Goal: Find specific page/section: Find specific page/section

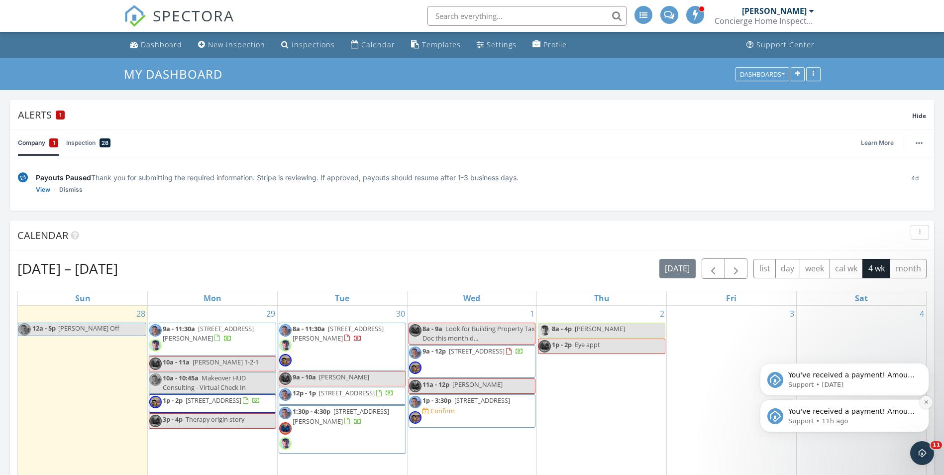
click at [926, 404] on icon "Dismiss notification" at bounding box center [926, 401] width 5 height 5
click at [926, 404] on icon "Dismiss notification" at bounding box center [927, 402] width 4 height 4
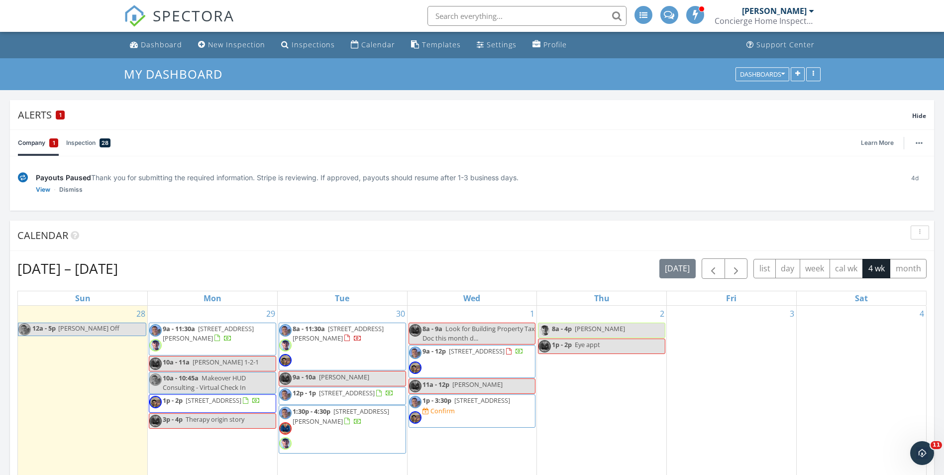
click at [769, 16] on div "Concierge Home Inspections, LLC" at bounding box center [765, 21] width 100 height 10
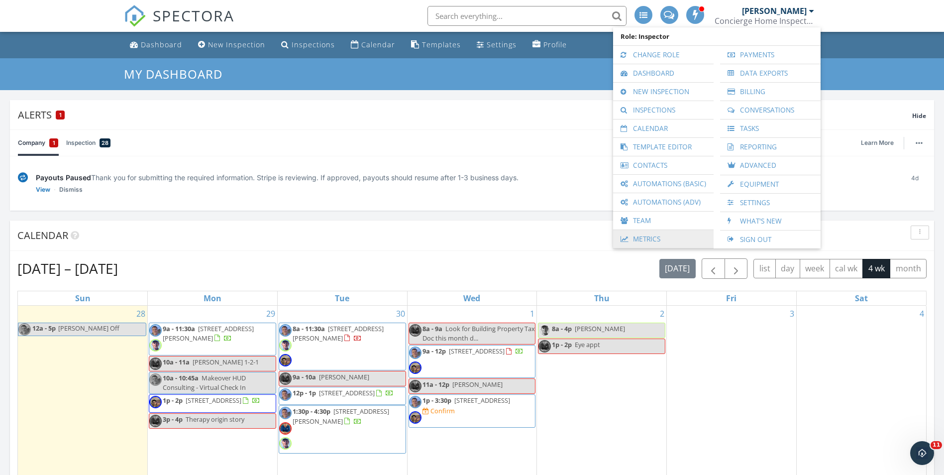
click at [650, 243] on link "Metrics" at bounding box center [663, 239] width 91 height 18
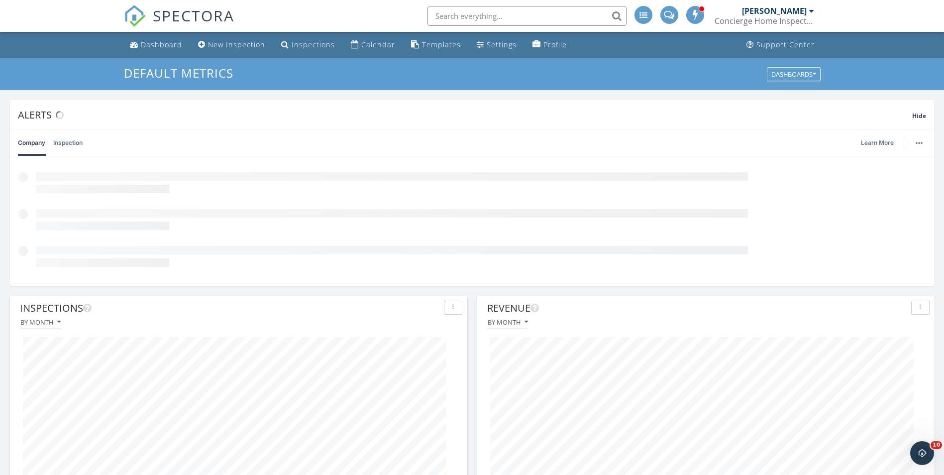
scroll to position [214, 458]
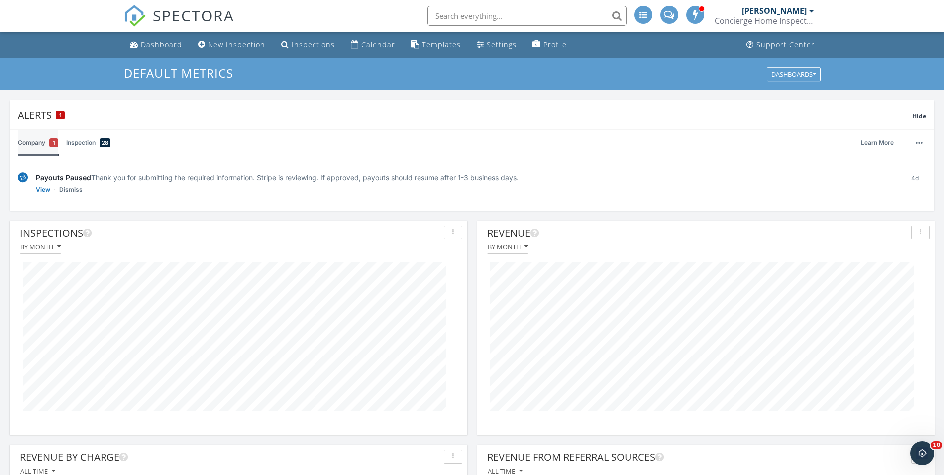
click at [30, 143] on link "Company 1" at bounding box center [38, 143] width 40 height 26
